Goal: Task Accomplishment & Management: Use online tool/utility

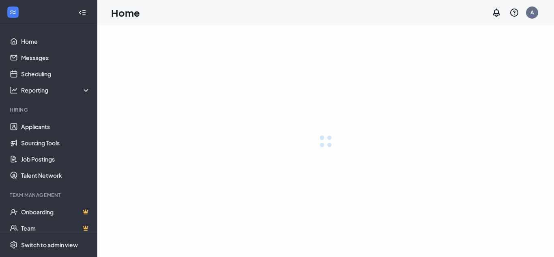
click at [48, 128] on link "Applicants" at bounding box center [55, 126] width 69 height 16
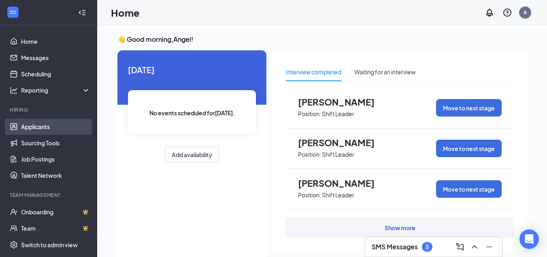
click at [32, 128] on link "Applicants" at bounding box center [55, 126] width 69 height 16
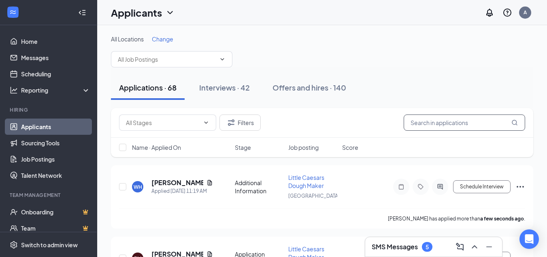
click at [423, 122] on input "text" at bounding box center [465, 122] width 122 height 16
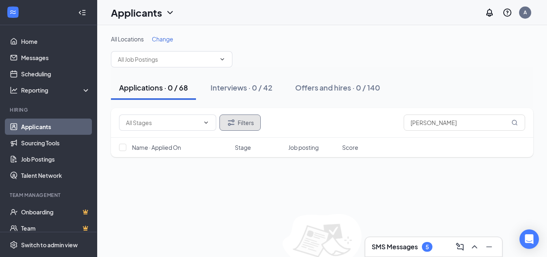
click at [235, 121] on icon "Filter" at bounding box center [231, 122] width 6 height 6
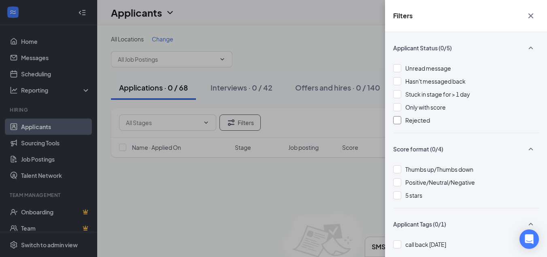
click at [407, 123] on span "Rejected" at bounding box center [418, 119] width 25 height 7
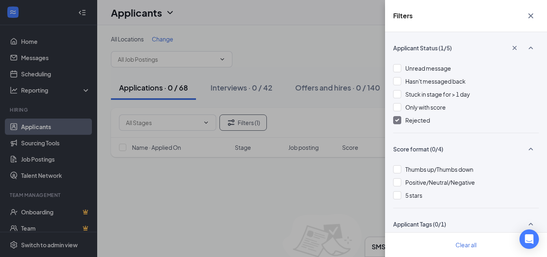
click at [280, 201] on div "Filters Applicant Status (1/5) Unread message Hasn't messaged back Stuck in sta…" at bounding box center [273, 128] width 547 height 257
click at [532, 15] on icon "Cross" at bounding box center [531, 15] width 5 height 5
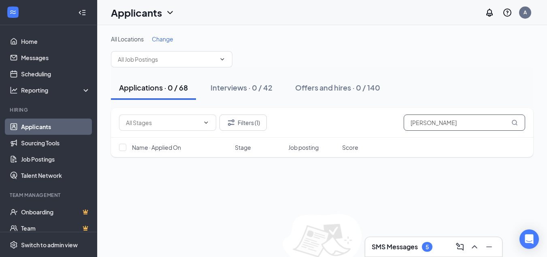
click at [456, 122] on input "[PERSON_NAME]" at bounding box center [465, 122] width 122 height 16
click at [513, 124] on icon "MagnifyingGlass" at bounding box center [515, 122] width 6 height 6
click at [470, 126] on input "[PERSON_NAME]" at bounding box center [465, 122] width 122 height 16
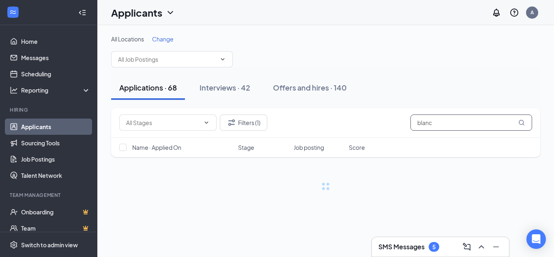
type input "[PERSON_NAME]"
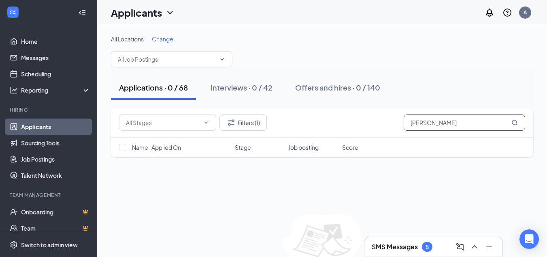
drag, startPoint x: 359, startPoint y: 142, endPoint x: 353, endPoint y: 141, distance: 5.7
click at [351, 142] on div "Filters (1) [PERSON_NAME] Name · Applied On Stage Job posting Score" at bounding box center [322, 132] width 423 height 49
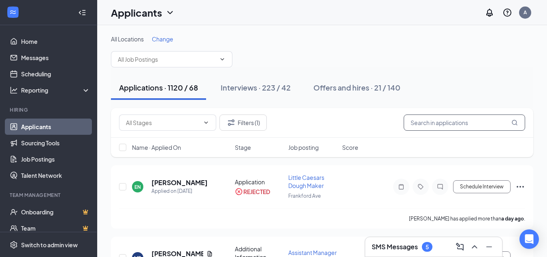
click at [422, 121] on input "text" at bounding box center [465, 122] width 122 height 16
click at [310, 128] on div "Filters (1)" at bounding box center [322, 122] width 406 height 16
